Goal: Download file/media

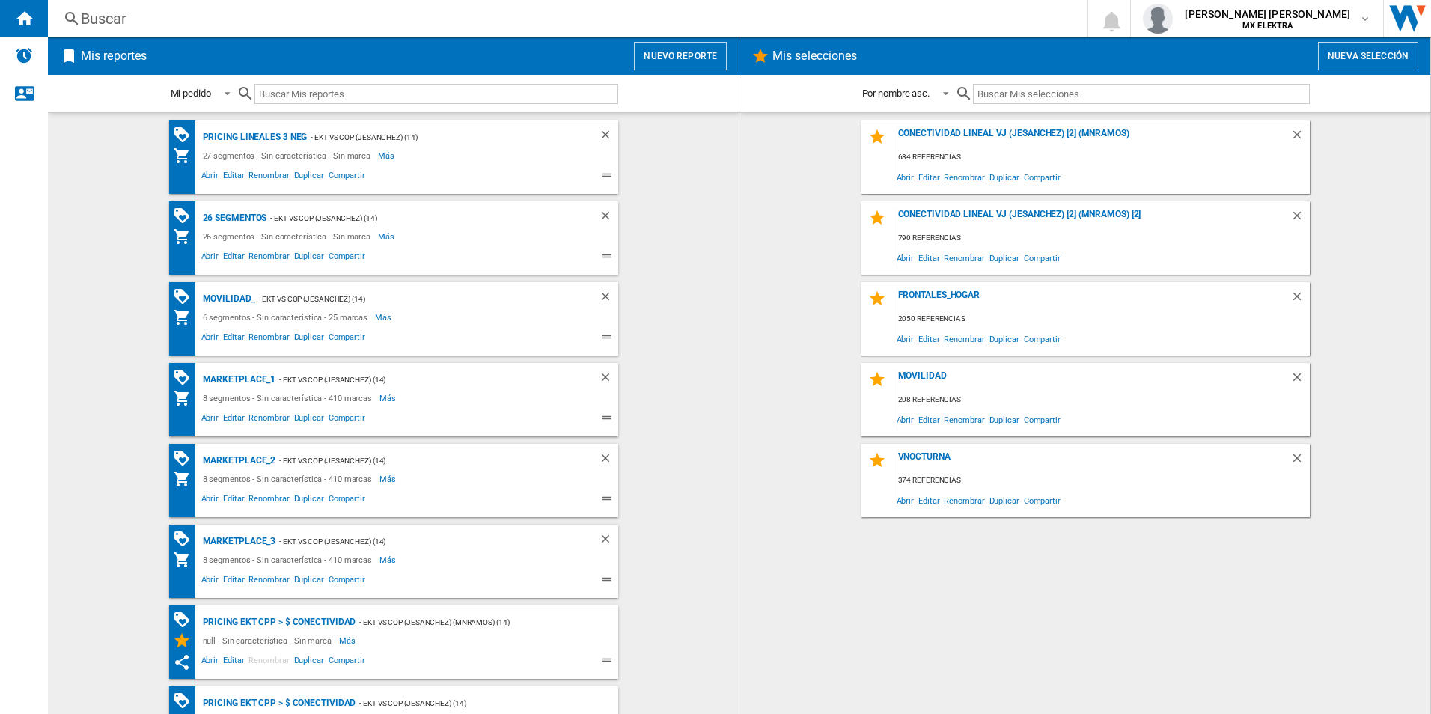
click at [260, 137] on div "Pricing lineales 3 neg" at bounding box center [253, 137] width 108 height 19
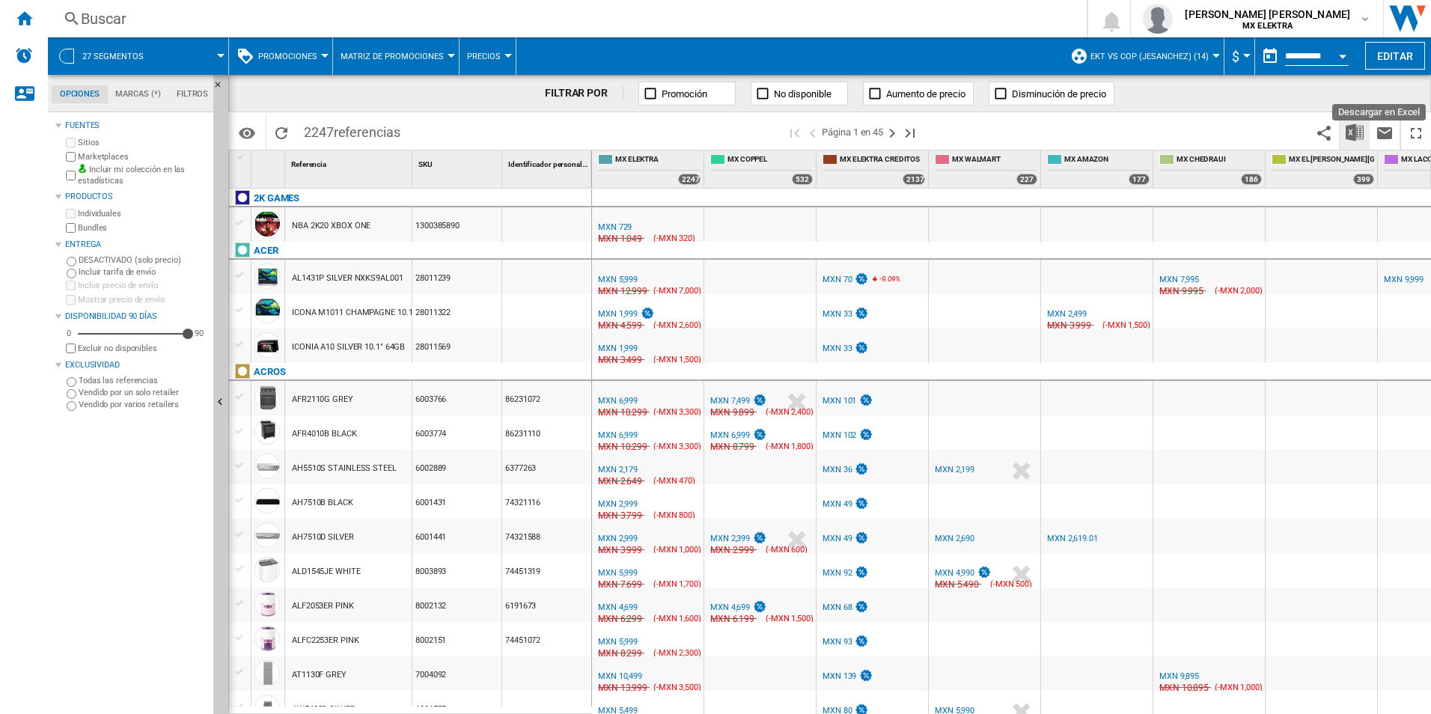
click at [1349, 129] on img "Descargar en Excel" at bounding box center [1354, 132] width 18 height 18
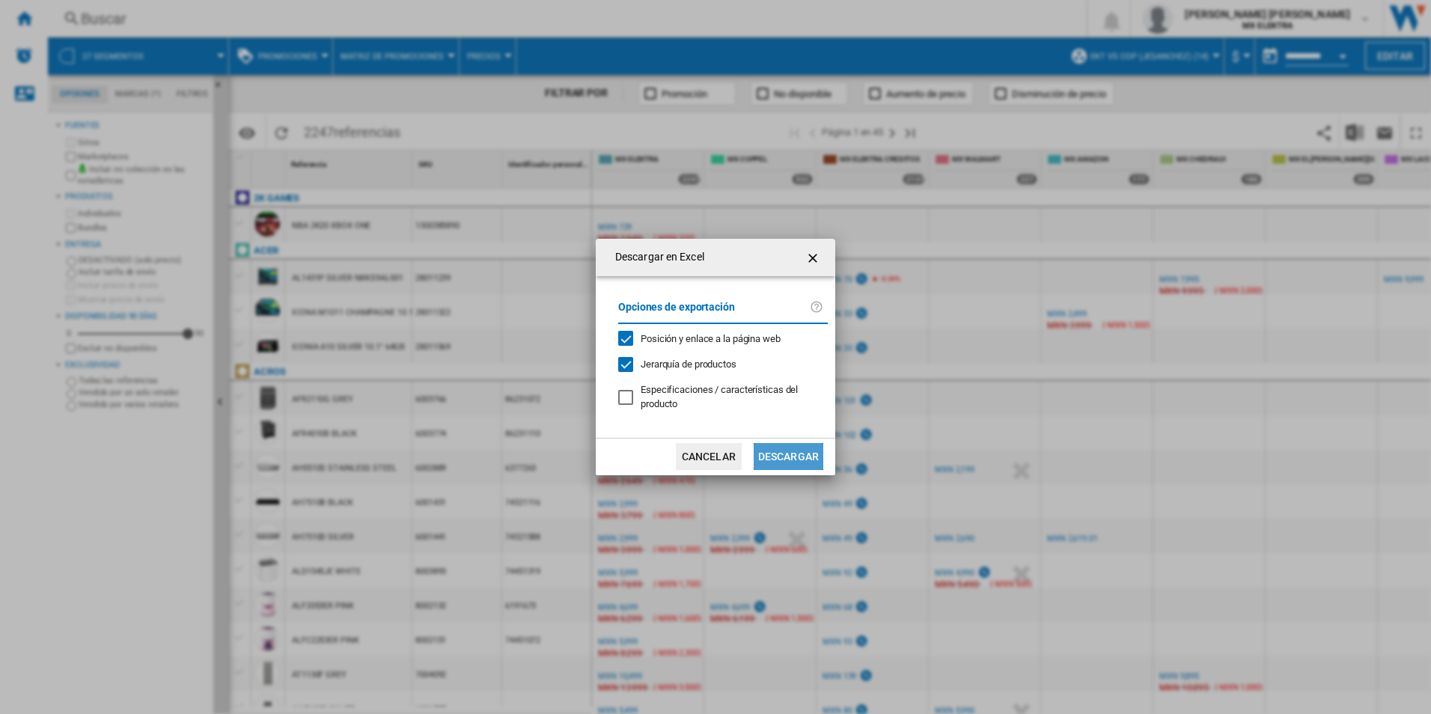
click at [794, 459] on button "Descargar" at bounding box center [789, 456] width 70 height 27
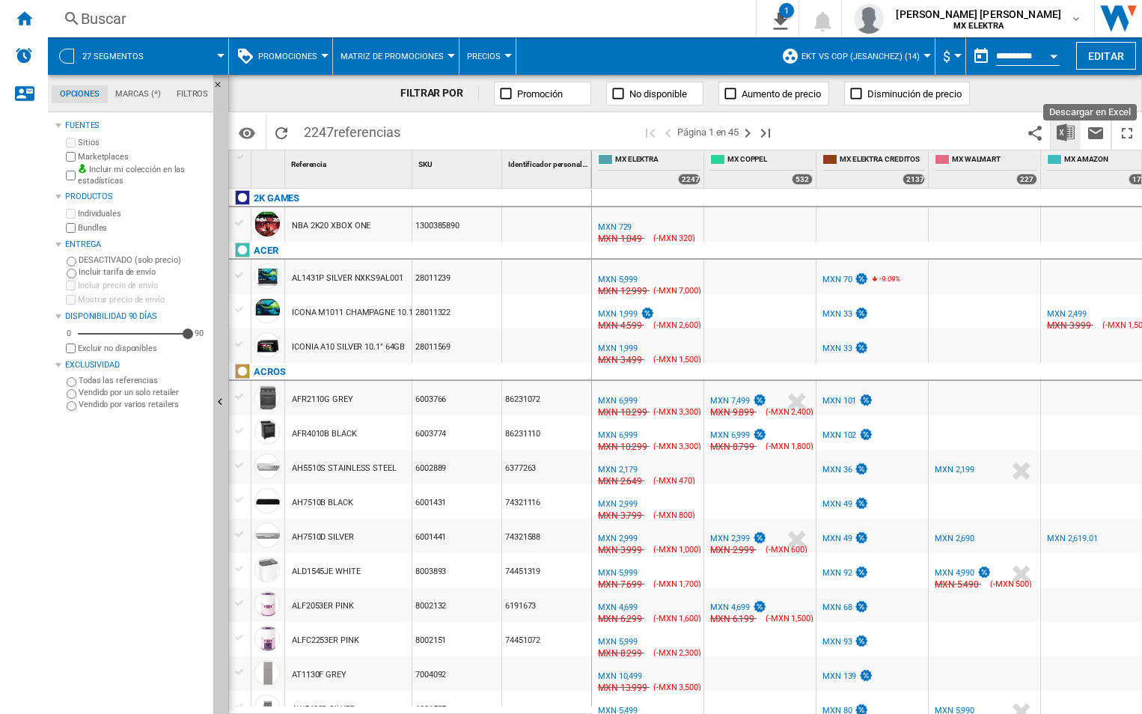
click at [1059, 129] on img "Descargar en Excel" at bounding box center [1066, 132] width 18 height 18
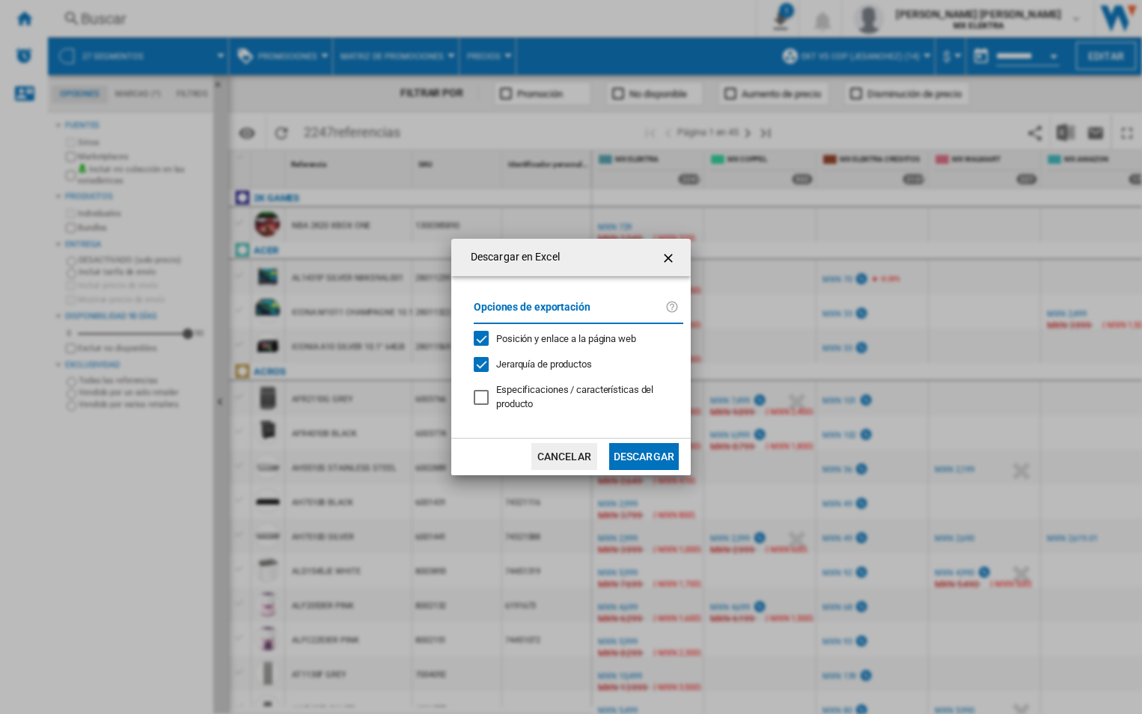
click at [646, 457] on button "Descargar" at bounding box center [644, 456] width 70 height 27
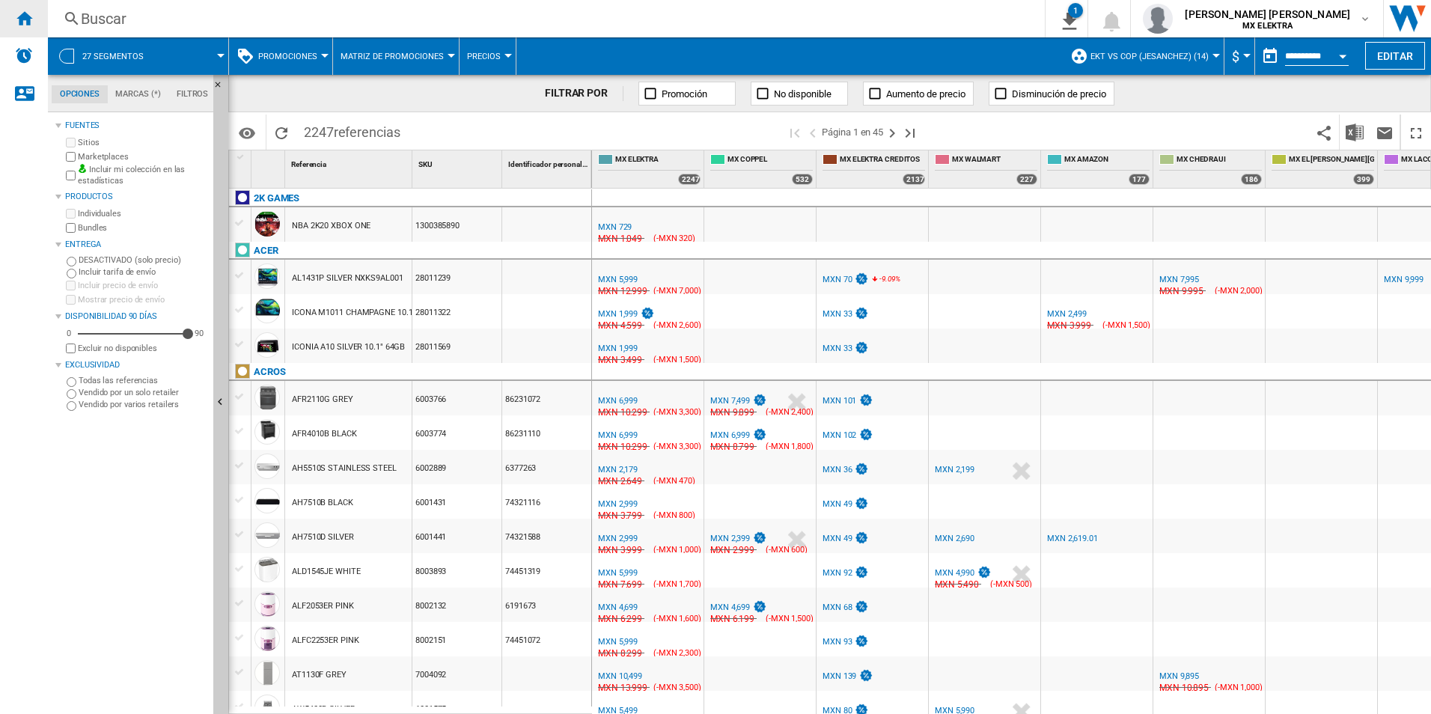
click at [23, 16] on ng-md-icon "Inicio" at bounding box center [24, 18] width 18 height 18
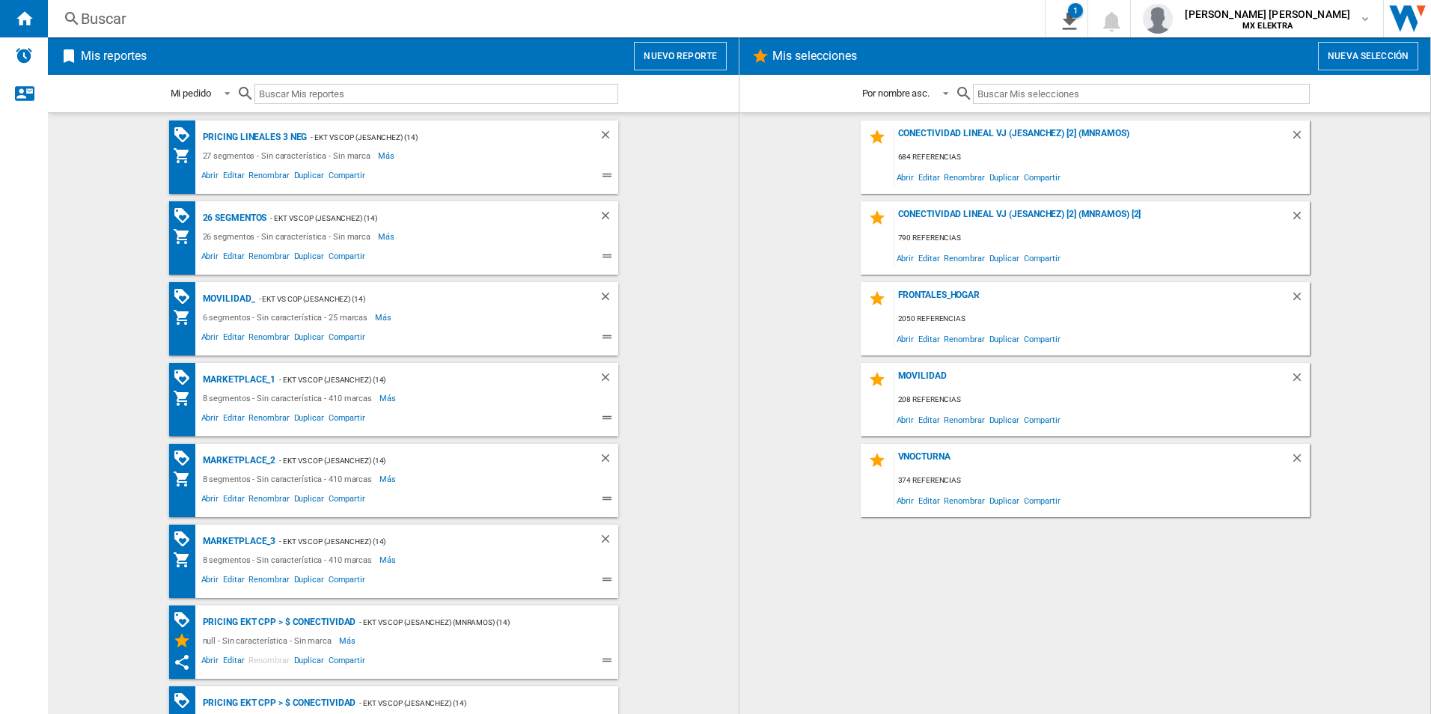
scroll to position [75, 0]
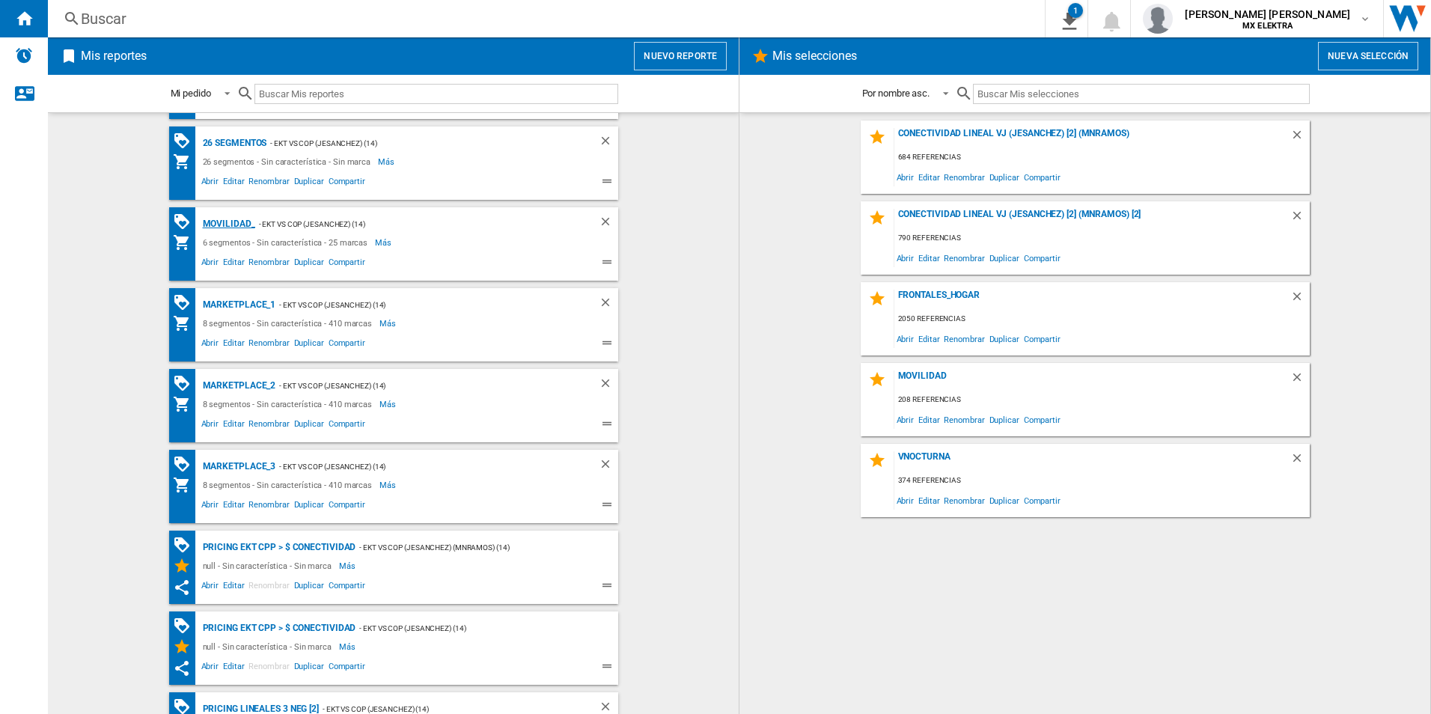
click at [213, 222] on div "MOVILIDAD_" at bounding box center [227, 224] width 56 height 19
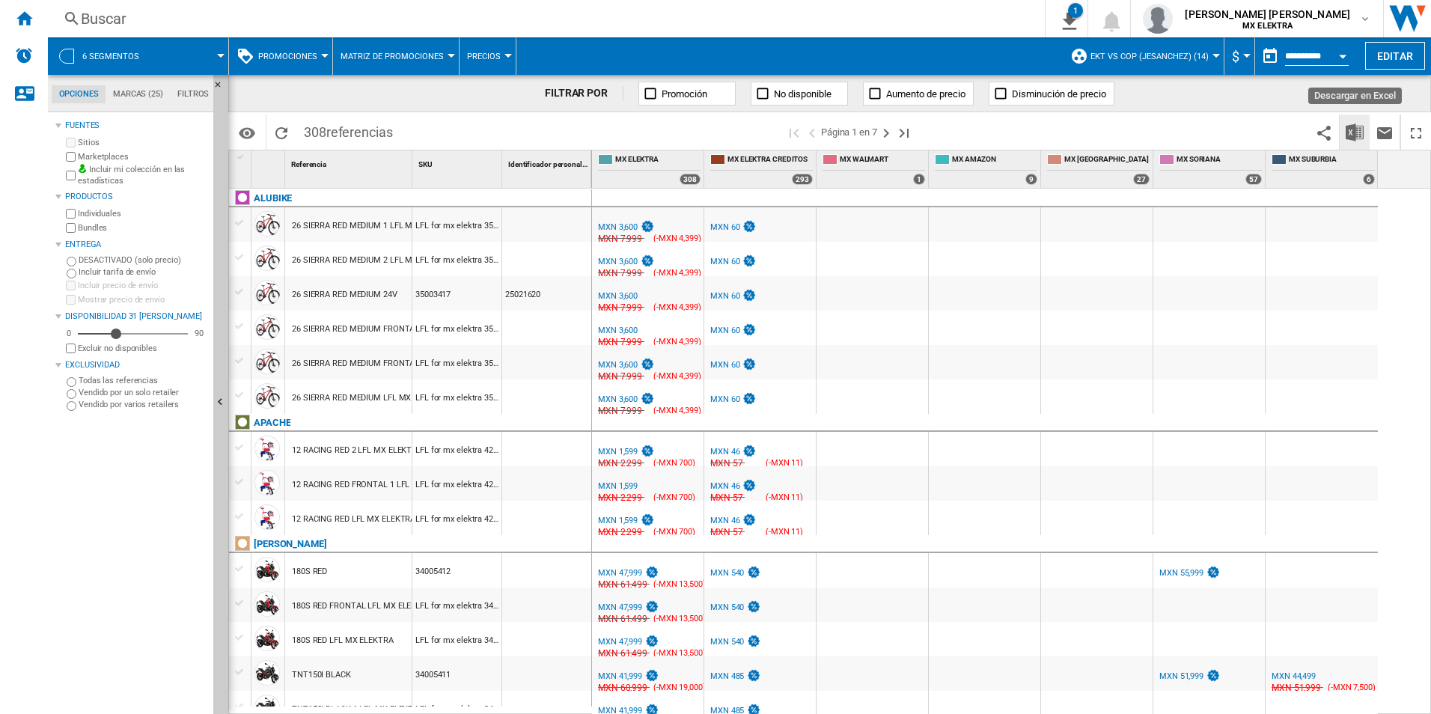
click at [1350, 132] on img "Descargar en Excel" at bounding box center [1354, 132] width 18 height 18
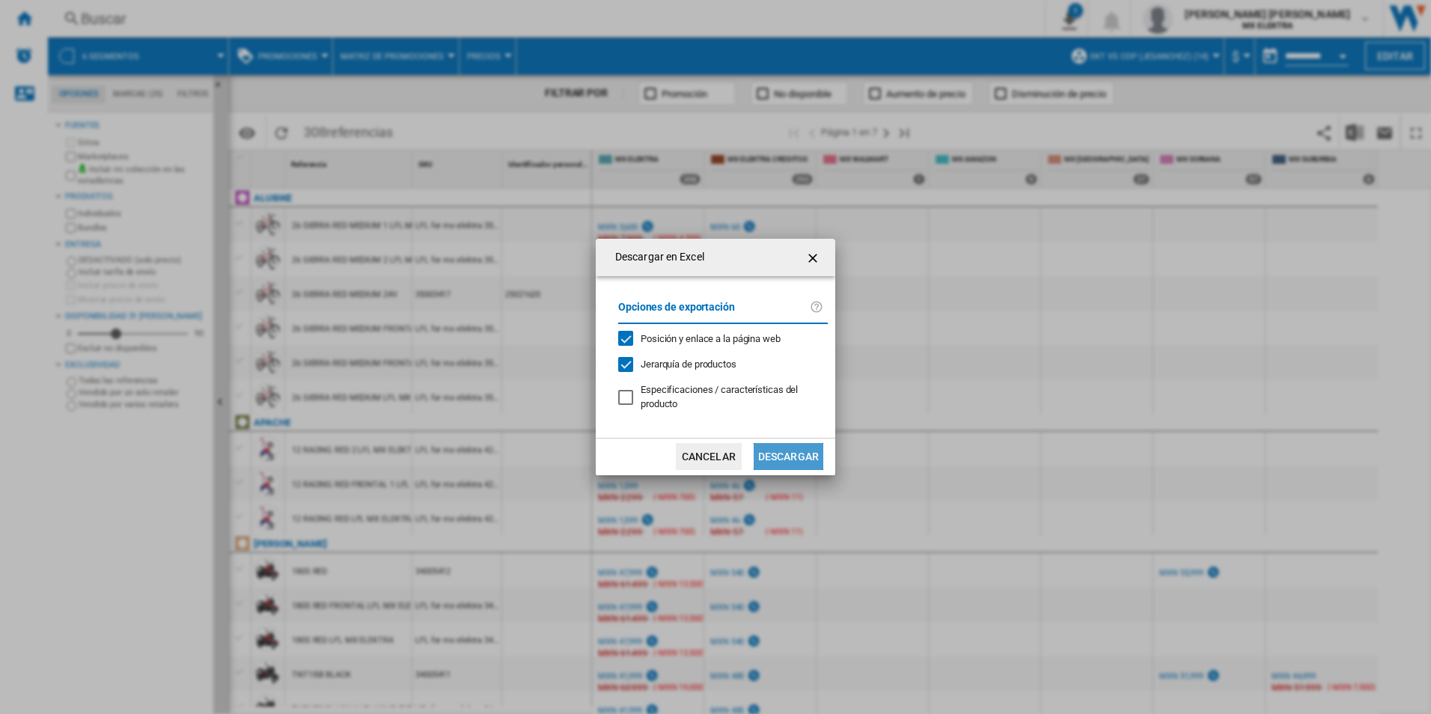
click at [794, 451] on button "Descargar" at bounding box center [789, 456] width 70 height 27
